Goal: Navigation & Orientation: Understand site structure

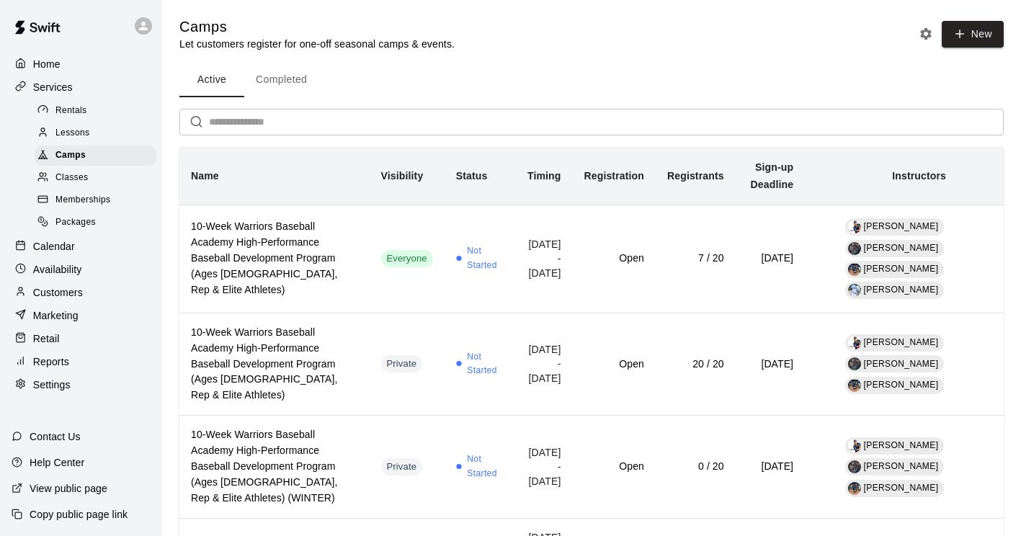
scroll to position [1052, 0]
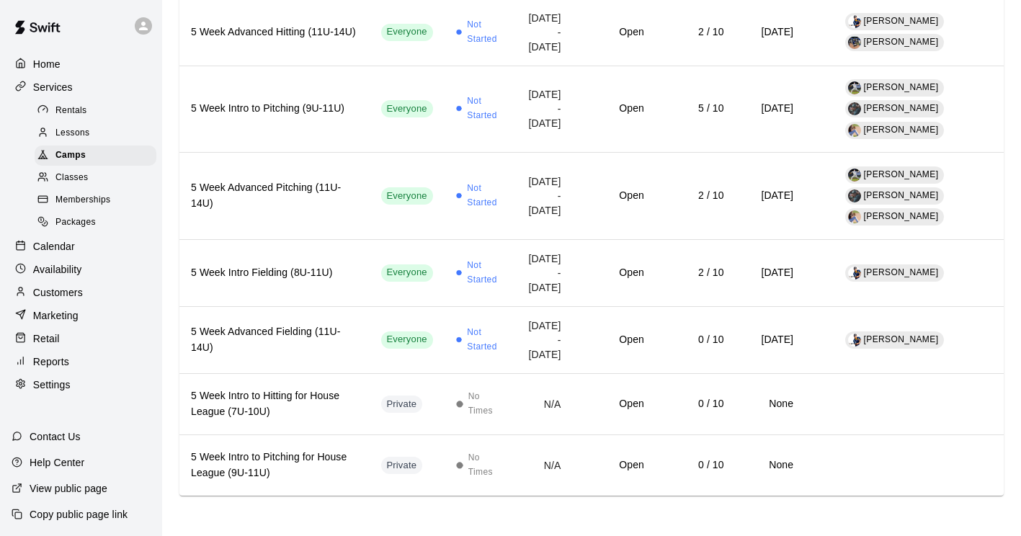
click at [63, 372] on div "Reports" at bounding box center [81, 362] width 139 height 22
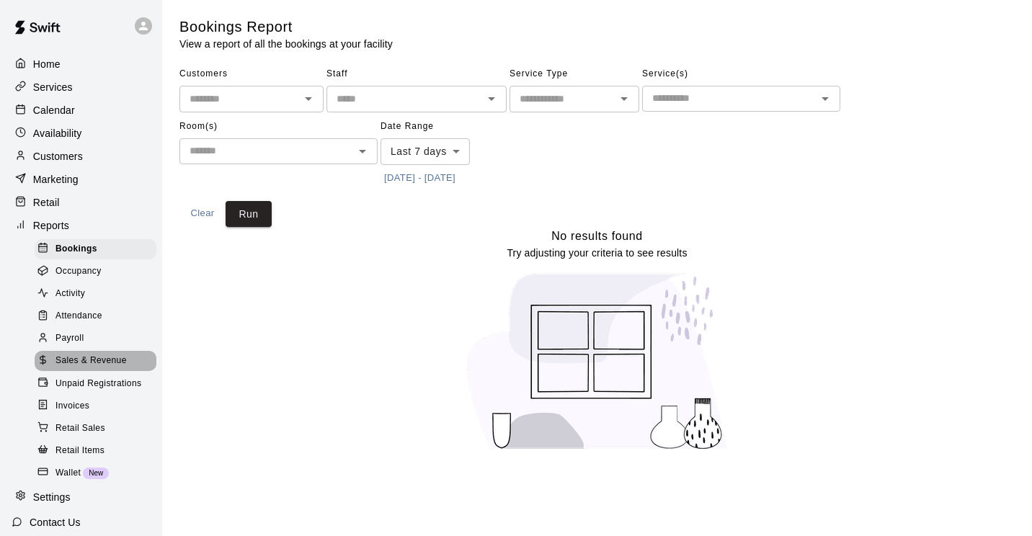
click at [94, 368] on span "Sales & Revenue" at bounding box center [90, 361] width 71 height 14
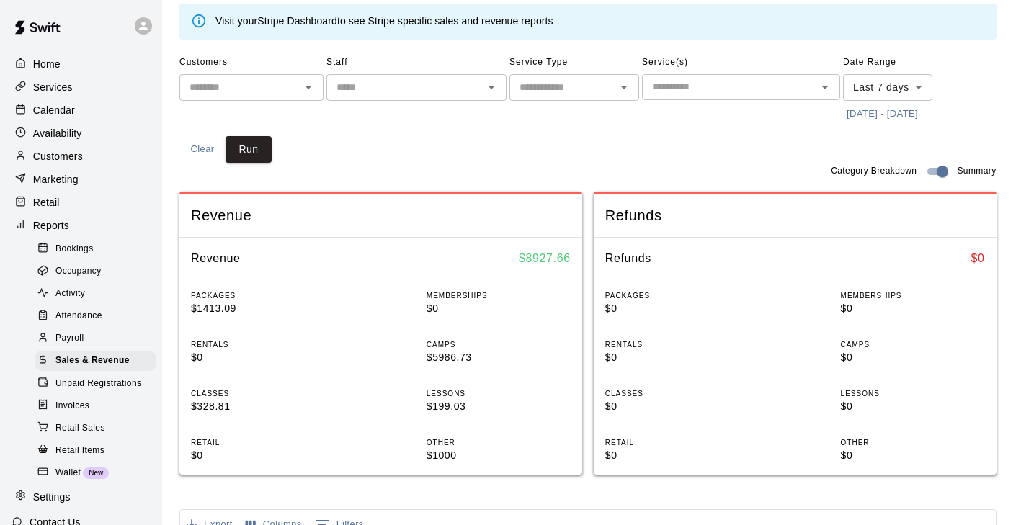
scroll to position [72, 0]
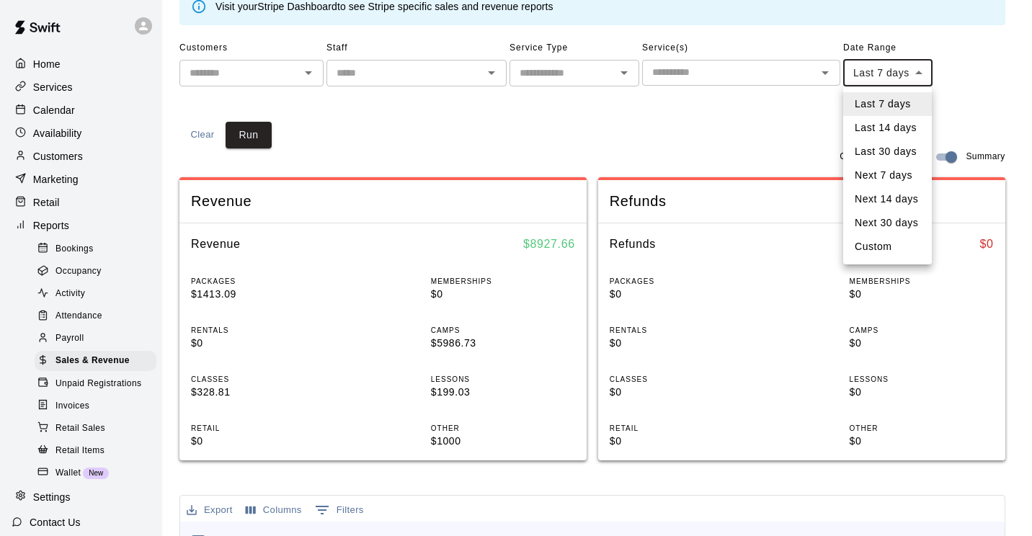
click at [894, 63] on body "Home Services Calendar Availability Customers Marketing Retail Reports Bookings…" at bounding box center [516, 466] width 1032 height 1077
click at [734, 116] on div at bounding box center [516, 268] width 1032 height 536
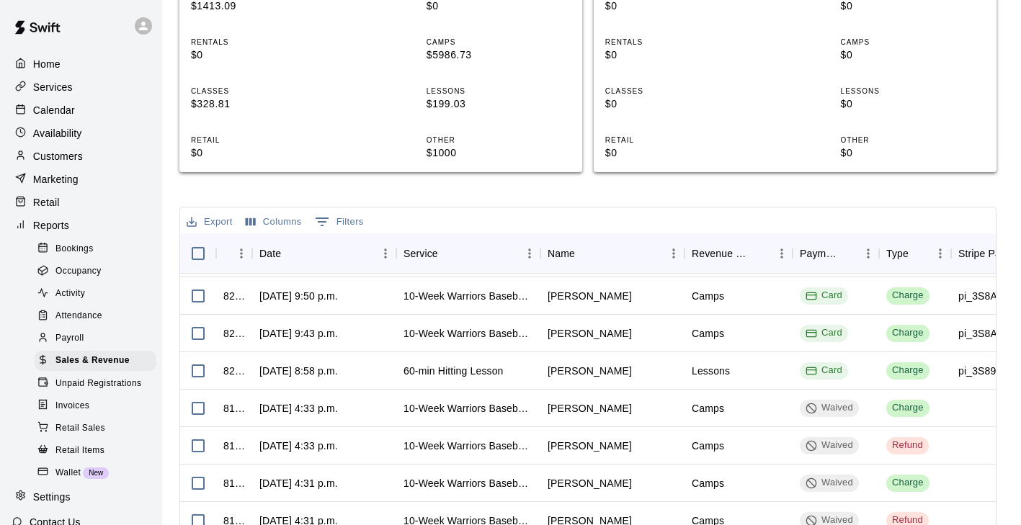
scroll to position [0, 0]
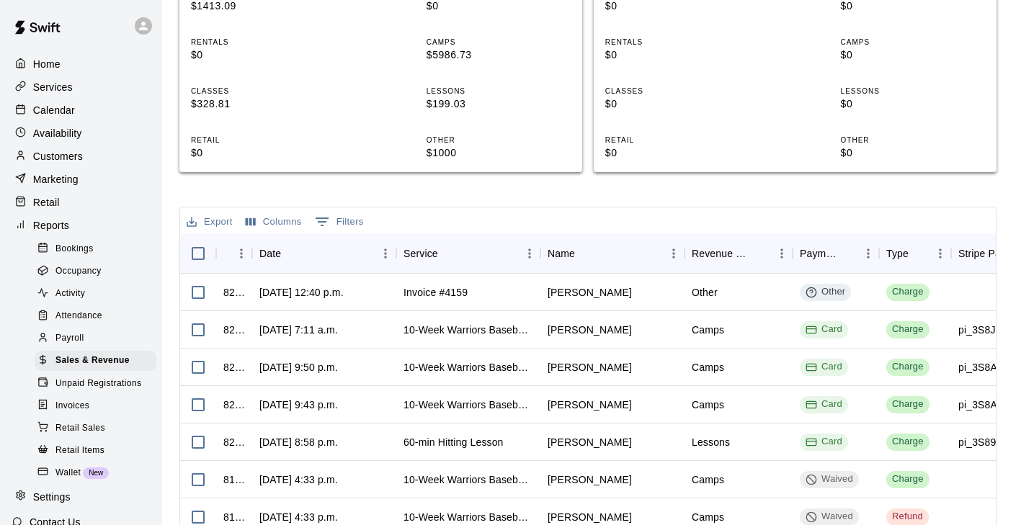
click at [276, 225] on button "Columns" at bounding box center [273, 222] width 63 height 22
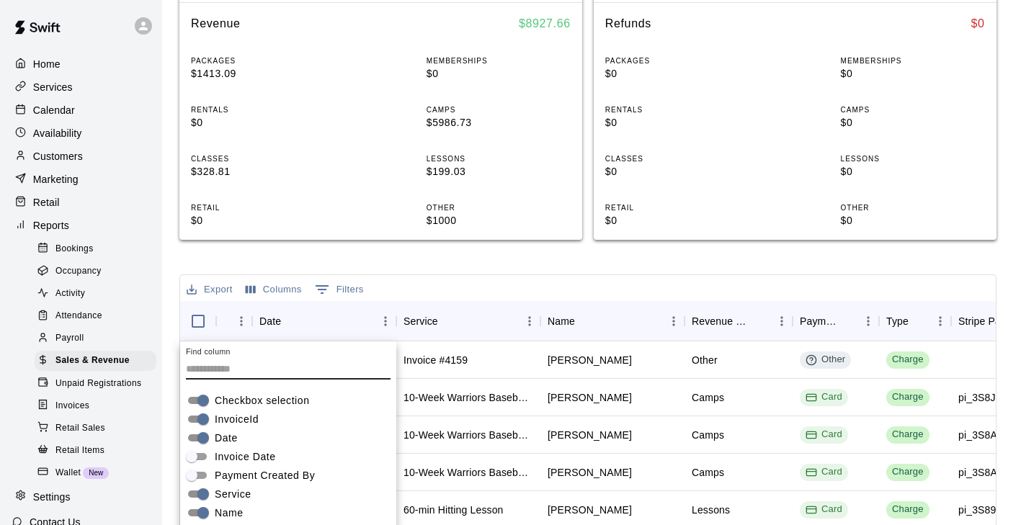
scroll to position [289, 1]
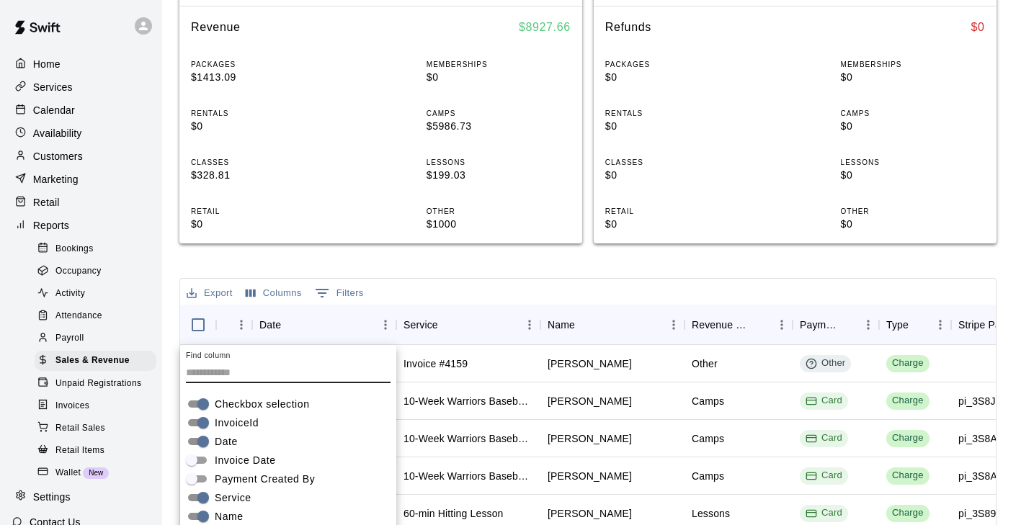
click at [383, 259] on div "Sales and Revenue Report View your sales and revenue reports Visit your Stripe …" at bounding box center [587, 255] width 817 height 1054
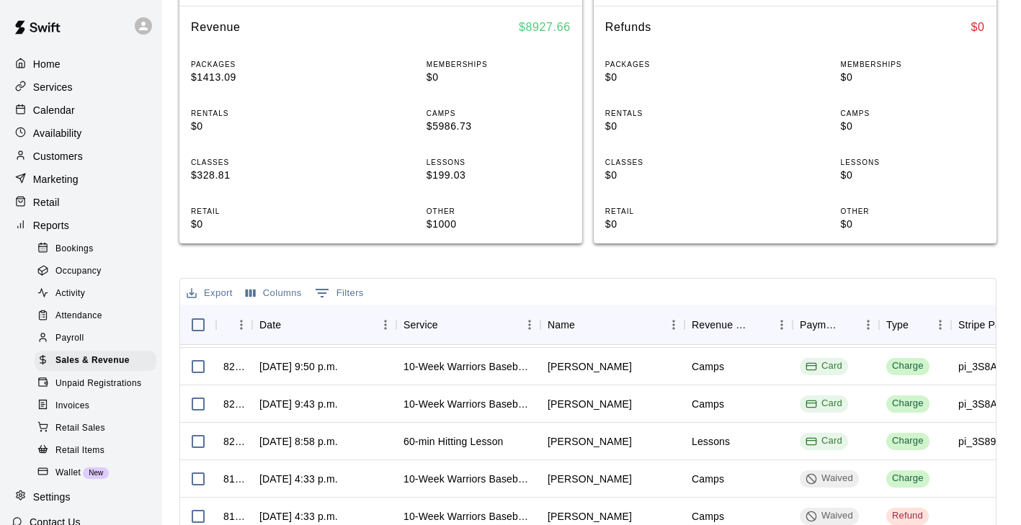
scroll to position [0, 0]
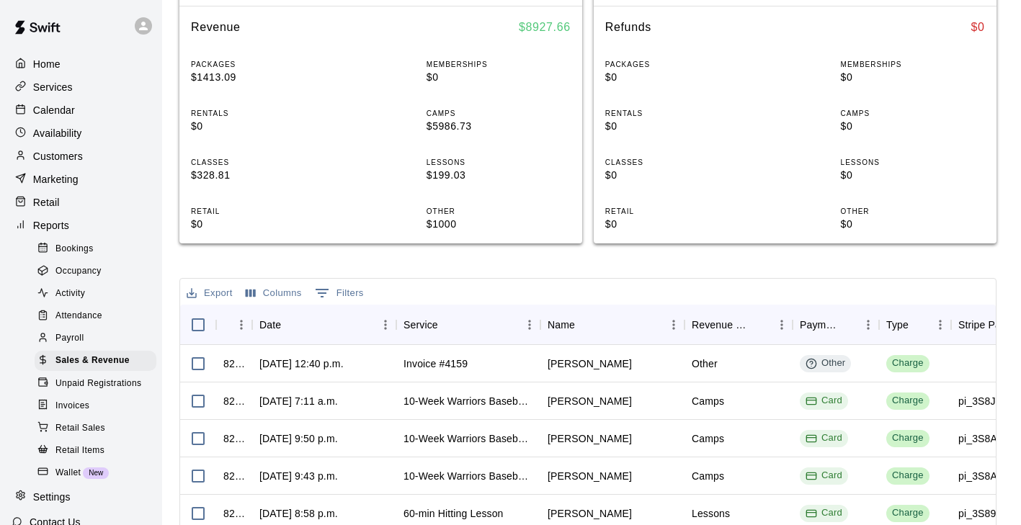
click at [280, 290] on button "Columns" at bounding box center [273, 293] width 63 height 22
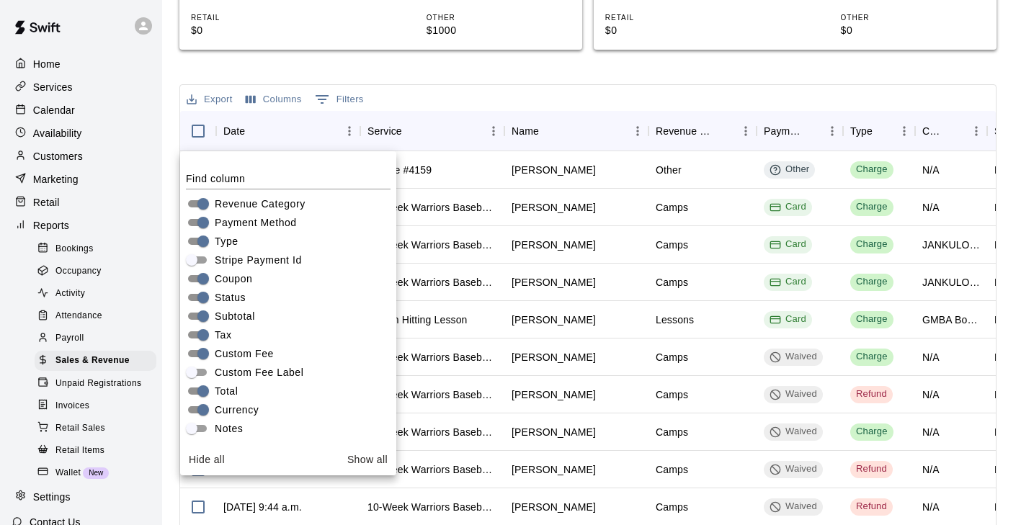
scroll to position [505, 1]
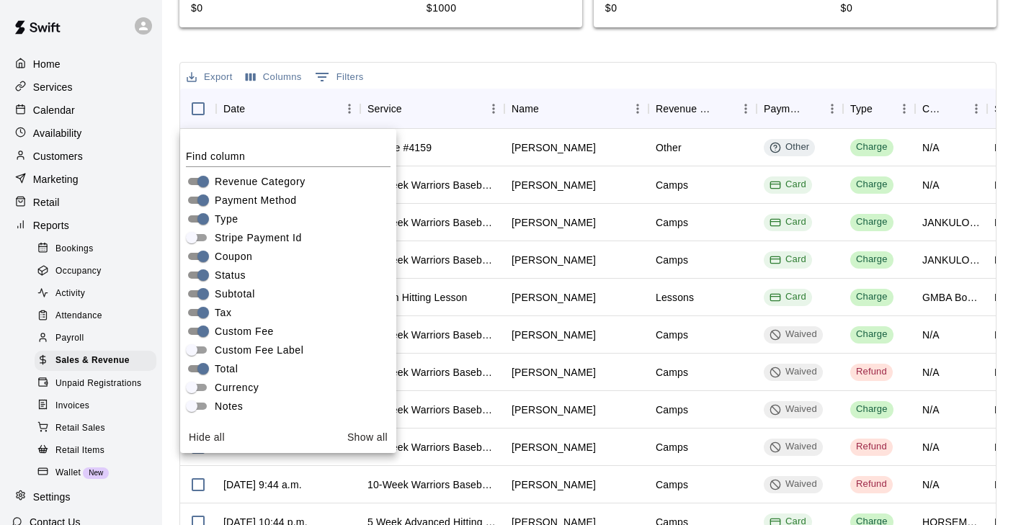
click at [558, 45] on div "Sales and Revenue Report View your sales and revenue reports Visit your Stripe …" at bounding box center [587, 39] width 817 height 1054
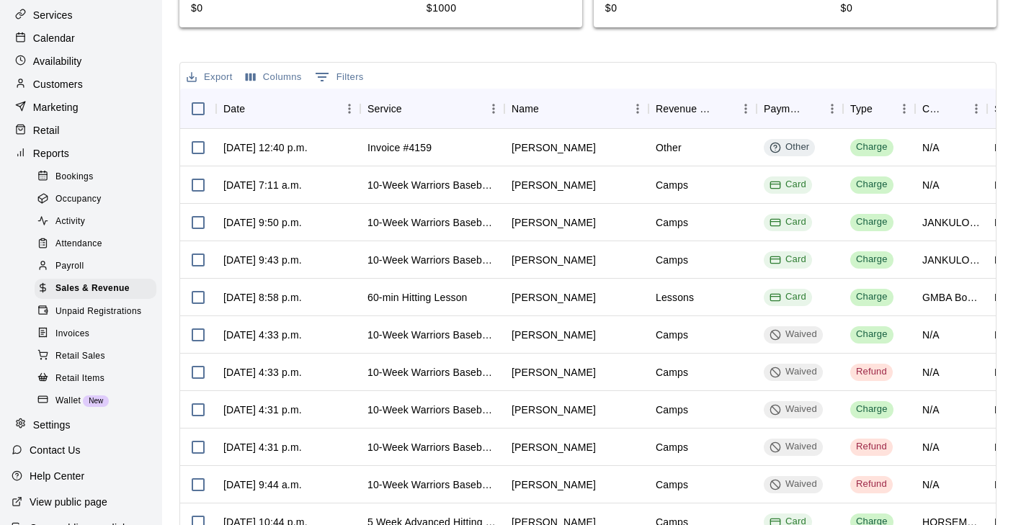
scroll to position [119, 0]
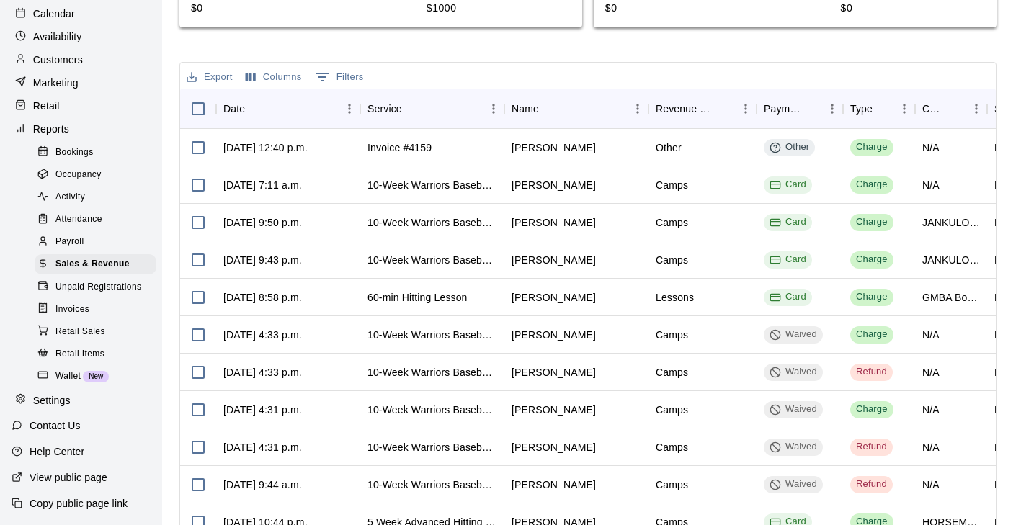
click at [83, 300] on div "Invoices" at bounding box center [96, 310] width 122 height 20
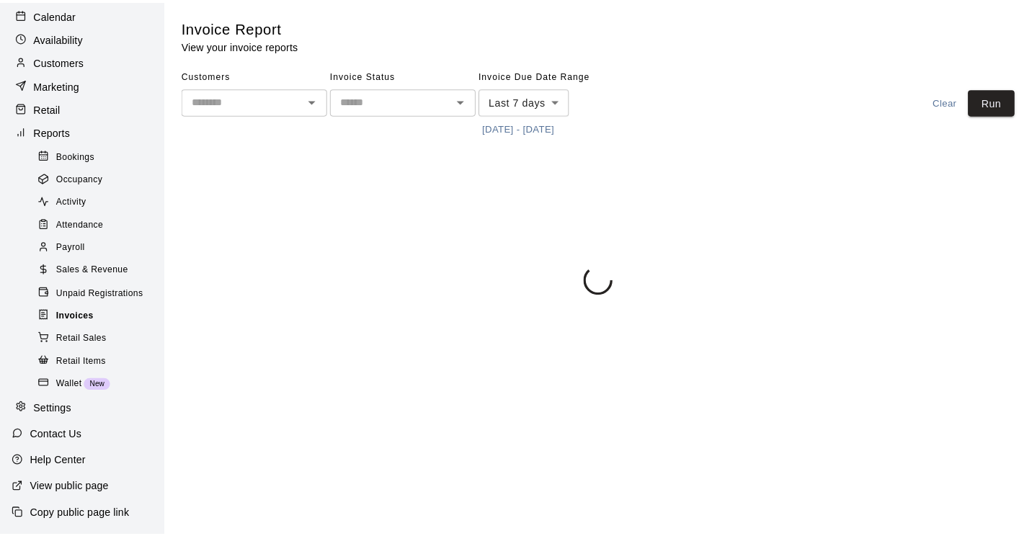
scroll to position [108, 0]
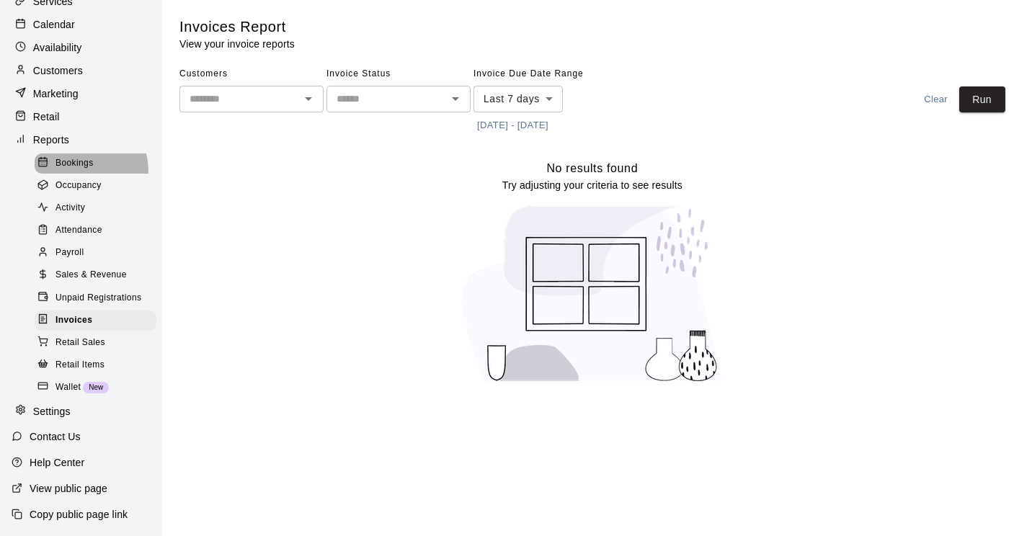
click at [76, 158] on div "Bookings" at bounding box center [96, 163] width 122 height 20
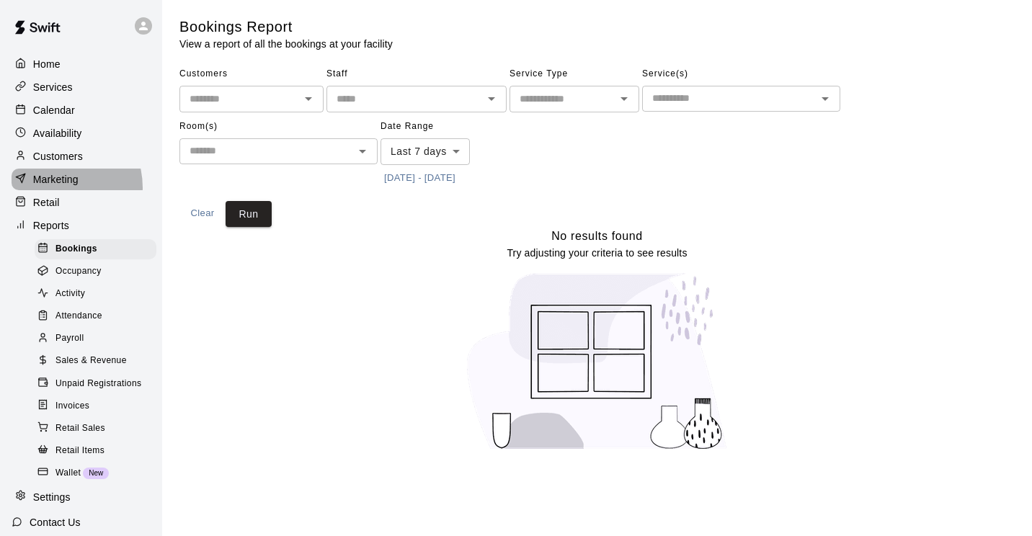
click at [55, 190] on div "Marketing" at bounding box center [81, 180] width 139 height 22
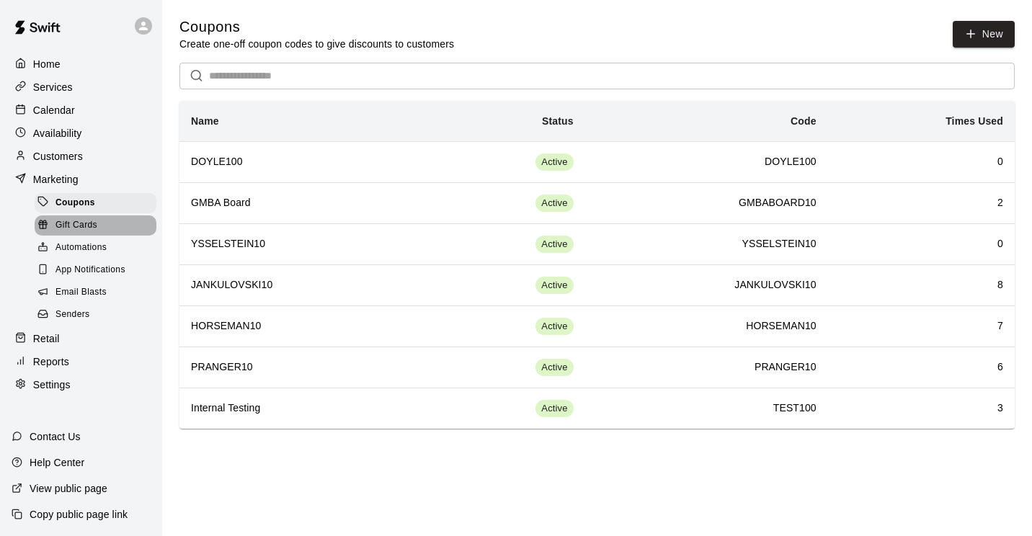
click at [97, 236] on div "Gift Cards" at bounding box center [96, 225] width 122 height 20
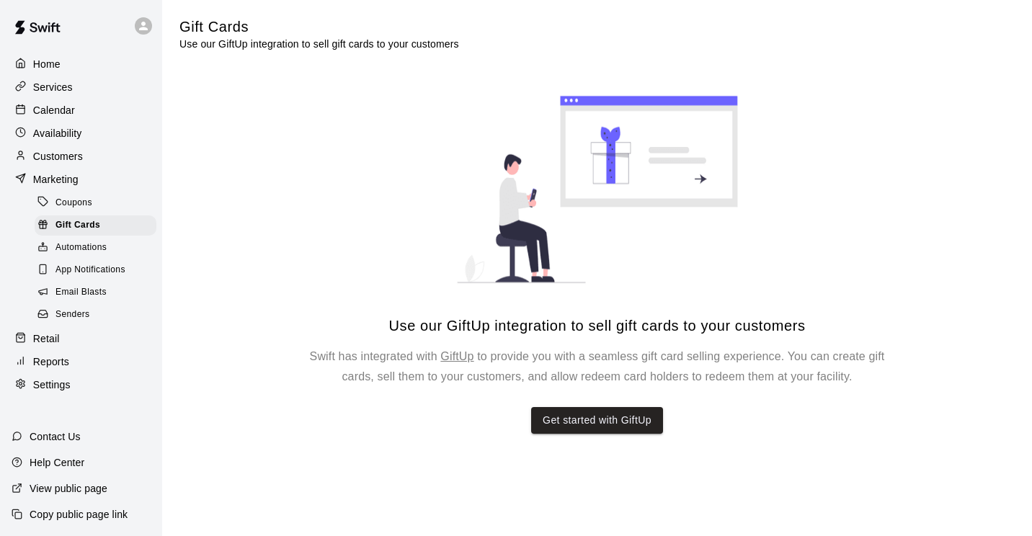
click at [97, 255] on span "Automations" at bounding box center [80, 248] width 51 height 14
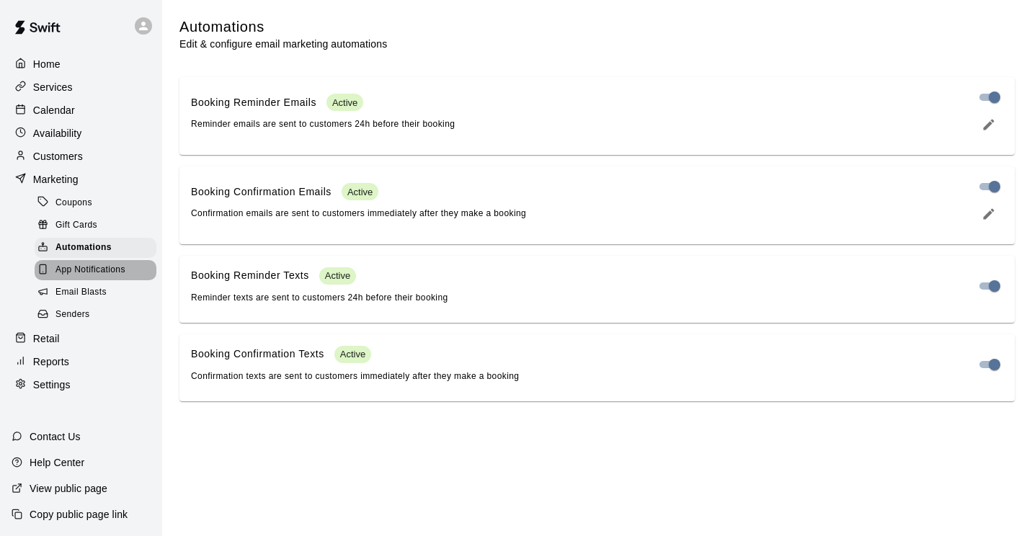
click at [76, 277] on span "App Notifications" at bounding box center [90, 270] width 70 height 14
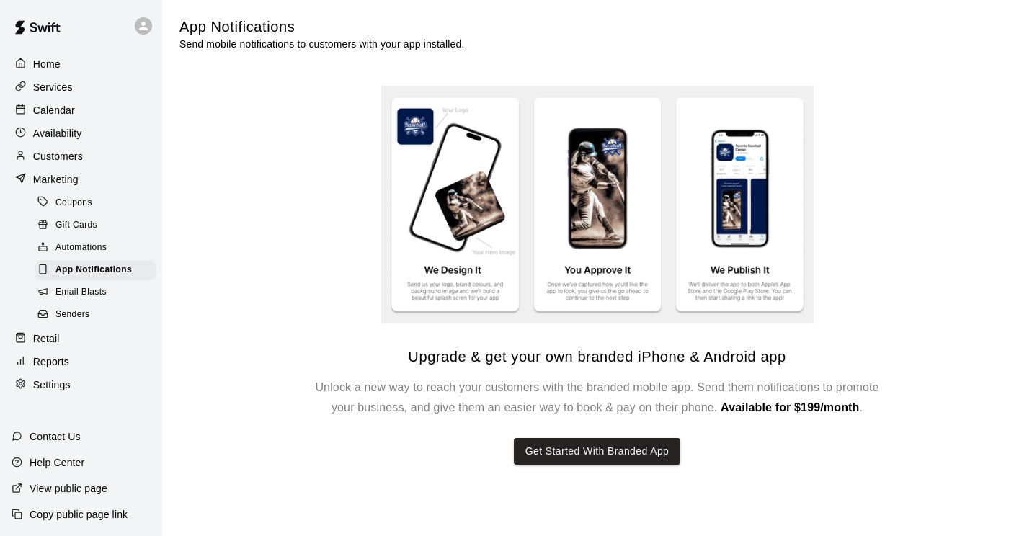
click at [71, 325] on div "Senders" at bounding box center [96, 315] width 122 height 20
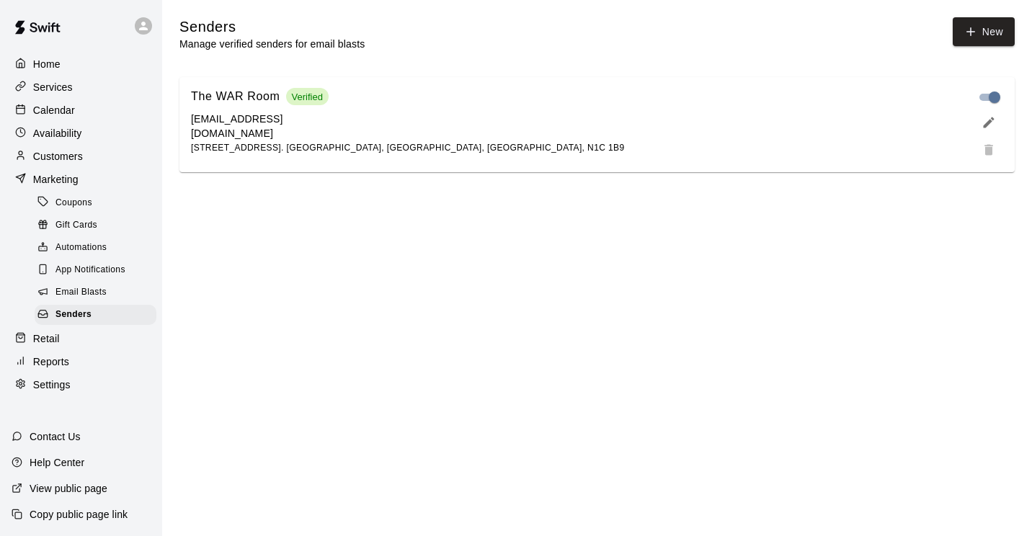
click at [47, 81] on div "Services" at bounding box center [81, 87] width 139 height 22
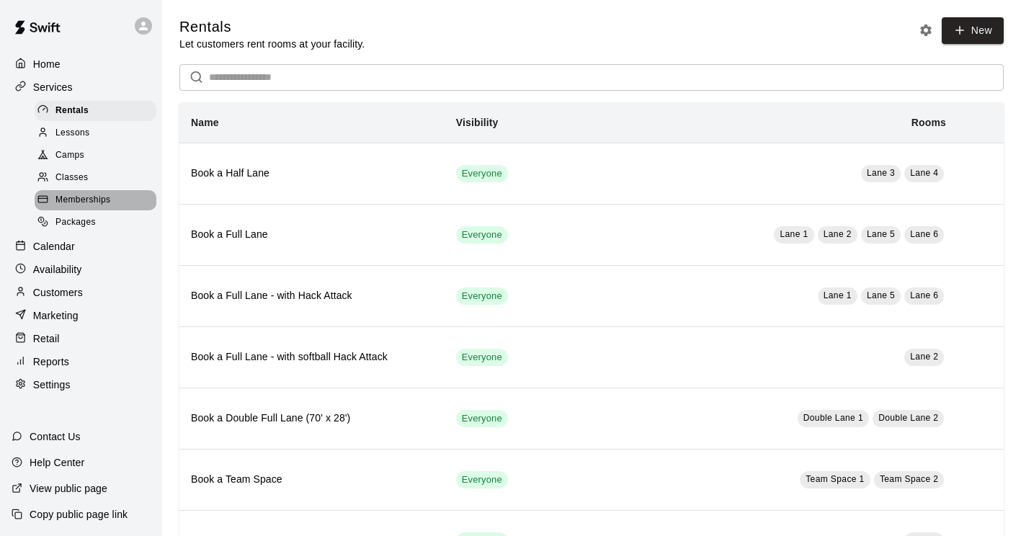
click at [71, 207] on span "Memberships" at bounding box center [82, 200] width 55 height 14
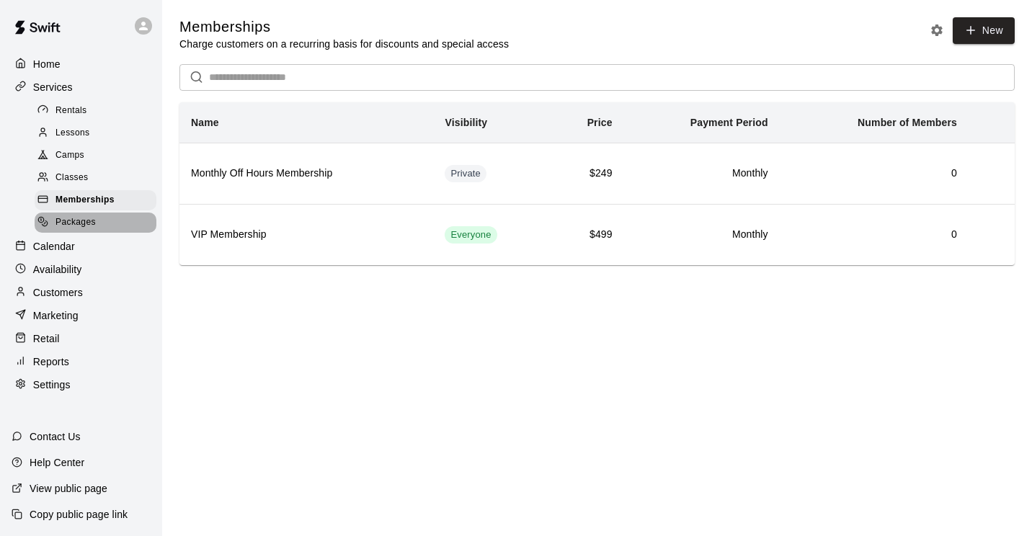
click at [69, 230] on span "Packages" at bounding box center [75, 222] width 40 height 14
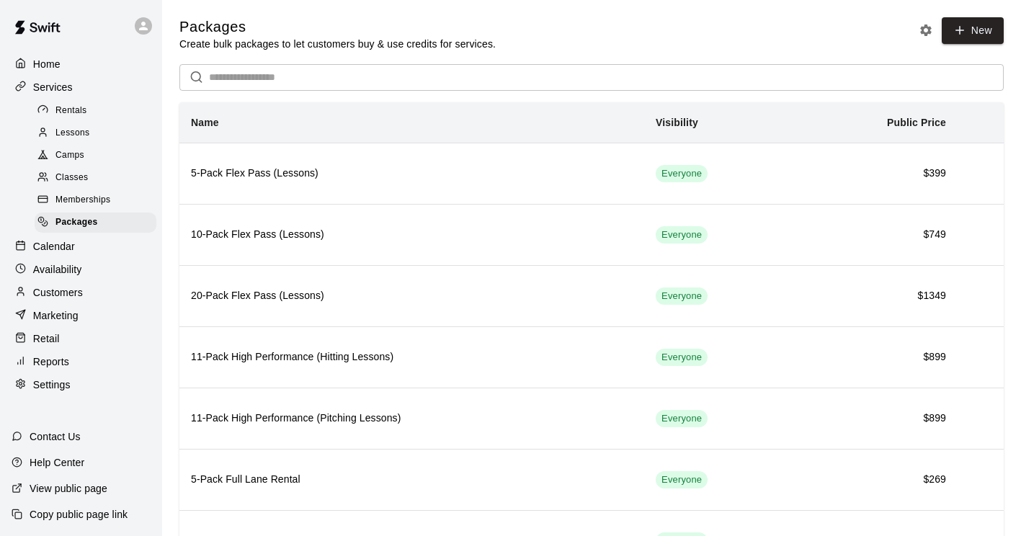
click at [68, 122] on link "Rentals" at bounding box center [99, 110] width 128 height 22
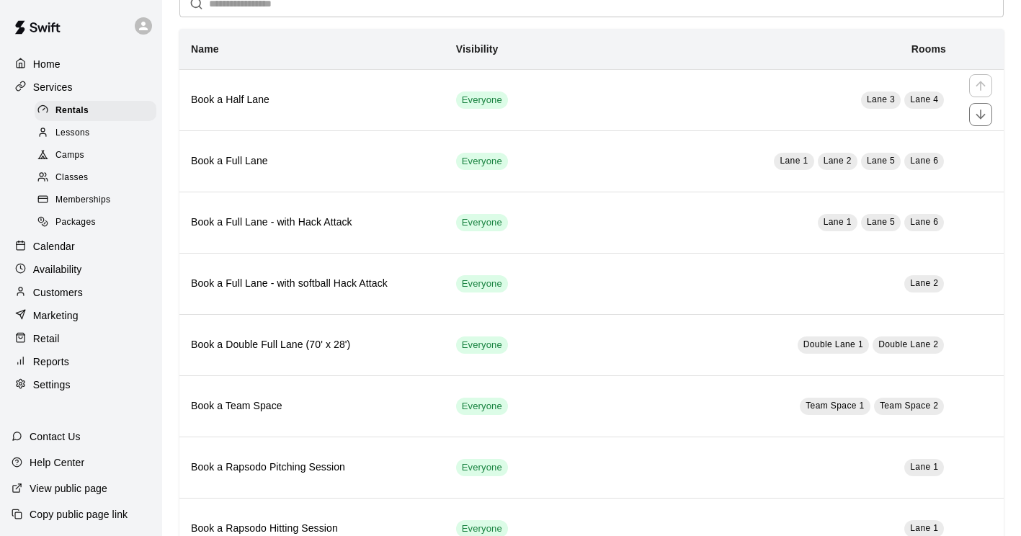
scroll to position [1, 0]
